Goal: Information Seeking & Learning: Learn about a topic

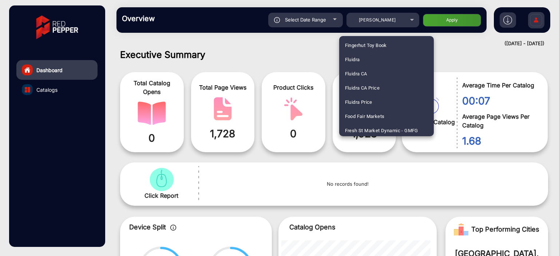
scroll to position [802, 0]
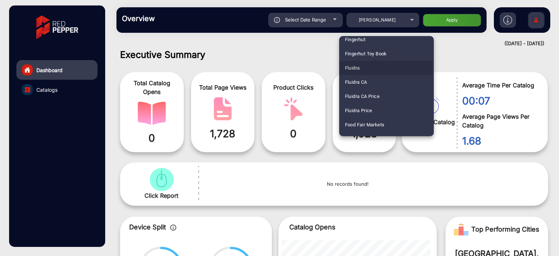
click at [357, 66] on span "Fluidra" at bounding box center [352, 68] width 15 height 14
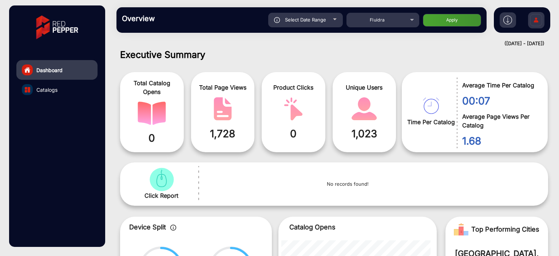
click at [456, 20] on button "Apply" at bounding box center [452, 20] width 58 height 13
type input "[DATE]"
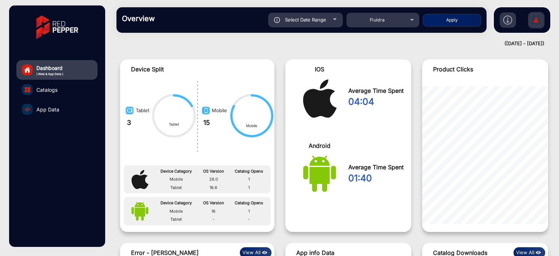
scroll to position [556, 0]
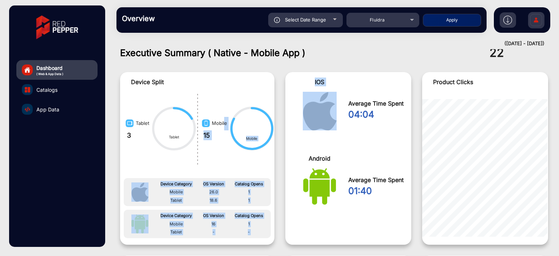
drag, startPoint x: 344, startPoint y: 134, endPoint x: 224, endPoint y: 113, distance: 121.2
click at [224, 113] on div "Device Split Tablet 3 Tablet Mobile 15 Mobile Device Category OS Version Catalo…" at bounding box center [334, 158] width 428 height 173
click at [331, 114] on img at bounding box center [320, 111] width 34 height 39
click at [274, 179] on div "Device Category OS Version Catalog Opens Mobile 26.0 1 Tablet 18.6 1 Device Cat…" at bounding box center [197, 203] width 154 height 76
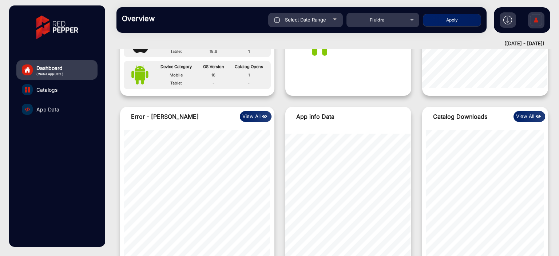
scroll to position [701, 0]
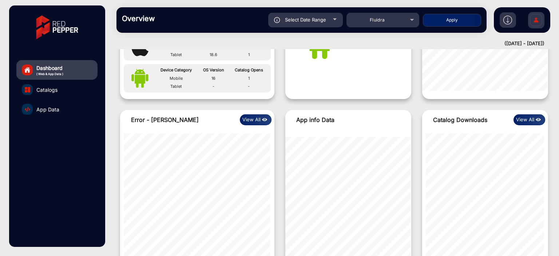
click at [255, 120] on button "View All" at bounding box center [256, 119] width 32 height 11
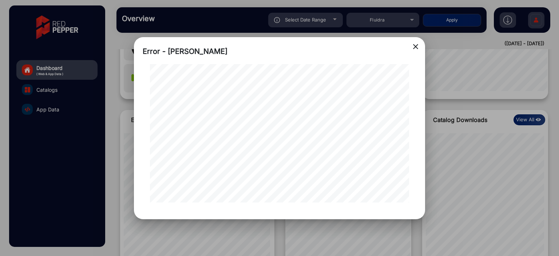
click at [417, 48] on mat-icon "close" at bounding box center [415, 46] width 9 height 9
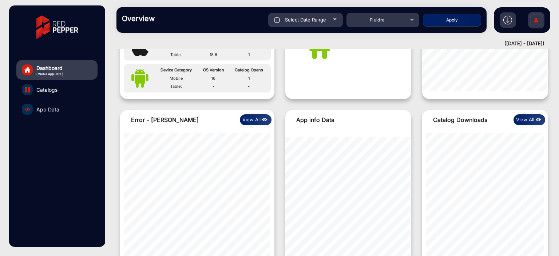
click at [520, 123] on button "View All" at bounding box center [530, 119] width 32 height 11
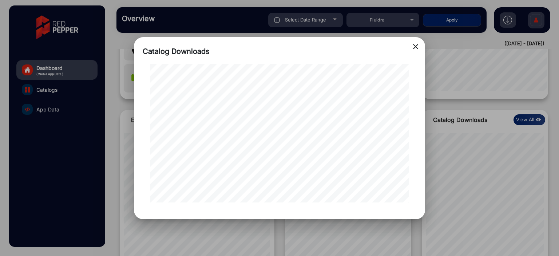
click at [414, 45] on mat-icon "close" at bounding box center [415, 46] width 9 height 9
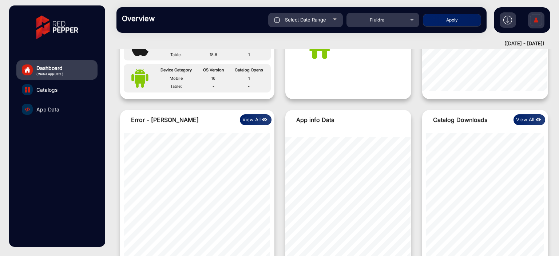
click at [415, 149] on div "Error - Anger Clicking View All App info Data Catalog Downloads View All" at bounding box center [334, 196] width 428 height 173
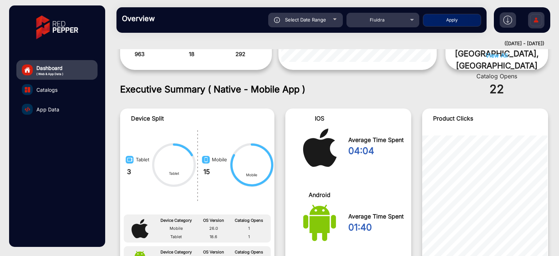
scroll to position [446, 0]
